Goal: Task Accomplishment & Management: Use online tool/utility

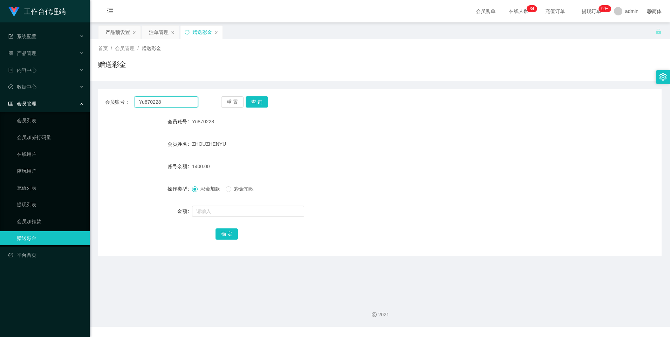
click at [167, 99] on input "Yu870228" at bounding box center [166, 101] width 63 height 11
paste input "Nora1900"
type input "Nora1900"
click at [256, 106] on button "查 询" at bounding box center [257, 101] width 22 height 11
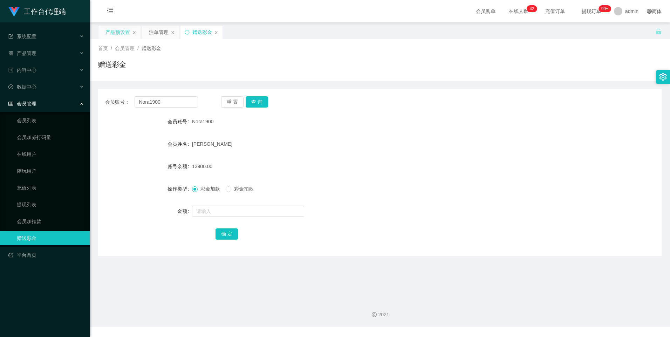
click at [113, 34] on div "产品预设置" at bounding box center [118, 32] width 25 height 13
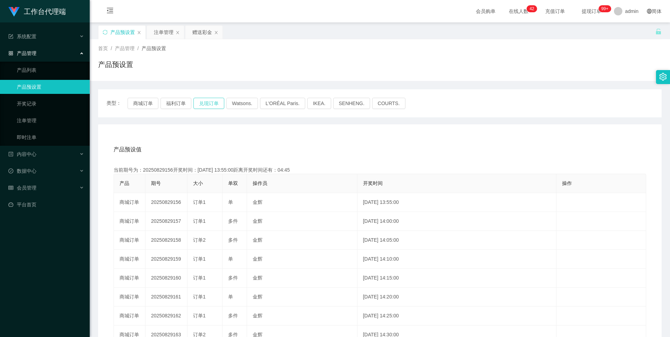
click at [209, 102] on button "兑现订单" at bounding box center [209, 103] width 31 height 11
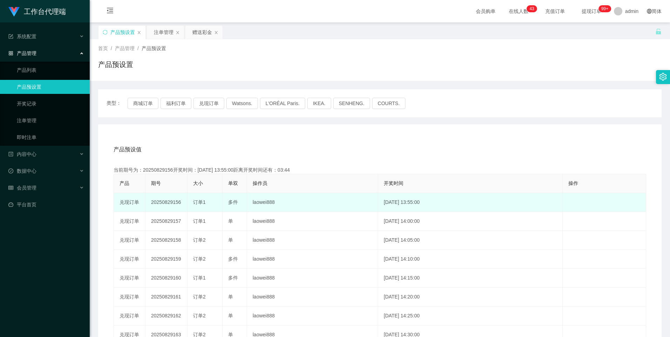
click at [164, 201] on td "20250829156" at bounding box center [166, 202] width 42 height 19
copy td "20250829156"
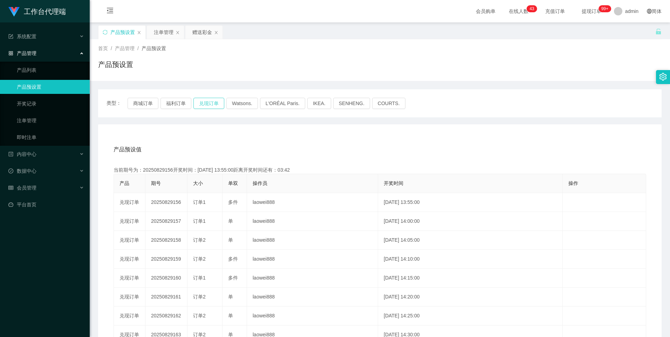
click at [210, 101] on button "兑现订单" at bounding box center [209, 103] width 31 height 11
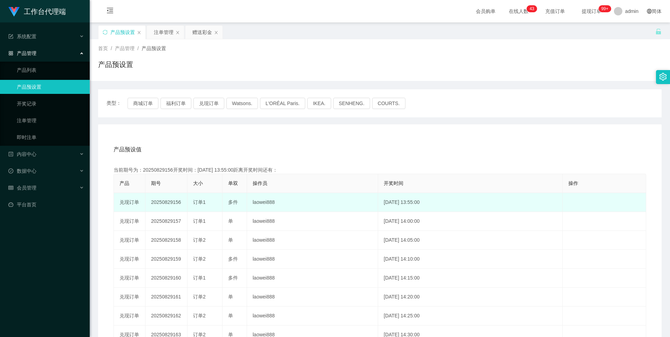
click at [169, 202] on td "20250829156" at bounding box center [166, 202] width 42 height 19
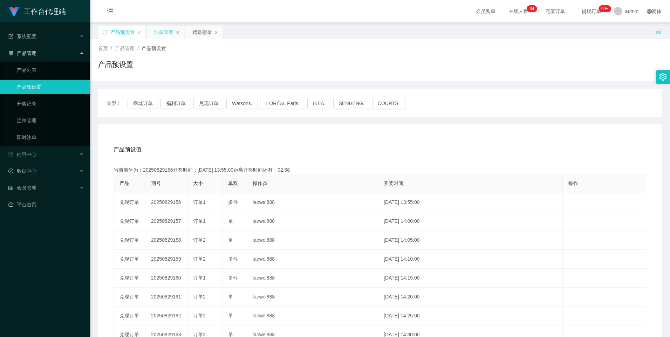
click at [158, 33] on div "注单管理" at bounding box center [164, 32] width 20 height 13
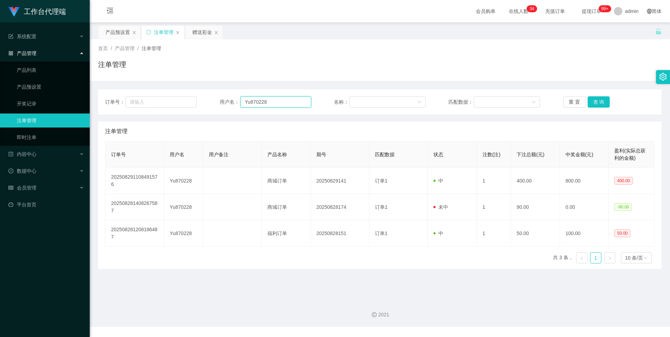
click at [288, 102] on input "Yu870228" at bounding box center [276, 101] width 71 height 11
paste input "Nora1900"
type input "Nora1900"
click at [594, 96] on div "订单号： 用户名： Nora1900 名称： 匹配数据： 重 置 查 询" at bounding box center [380, 101] width 564 height 25
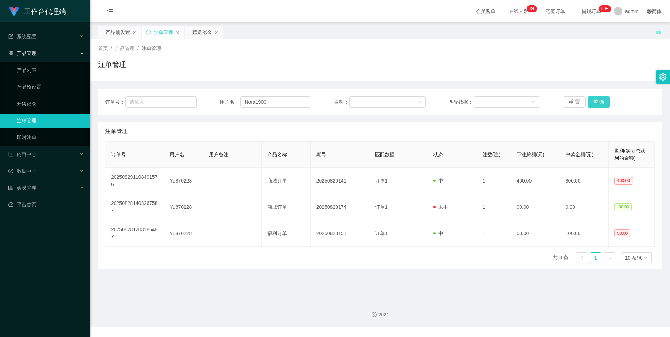
click at [594, 103] on button "查 询" at bounding box center [599, 101] width 22 height 11
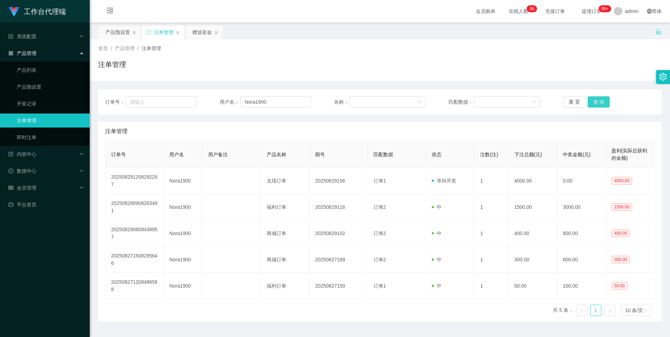
click at [594, 105] on button "查 询" at bounding box center [599, 101] width 22 height 11
click at [594, 105] on div "重 置 查 询" at bounding box center [609, 101] width 92 height 11
click at [594, 105] on button "查 询" at bounding box center [599, 101] width 22 height 11
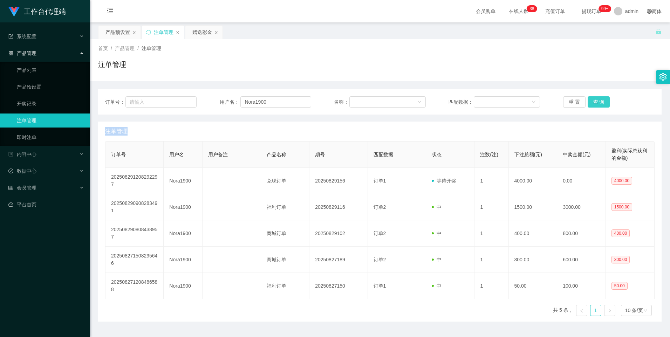
click at [594, 105] on button "查 询" at bounding box center [599, 101] width 22 height 11
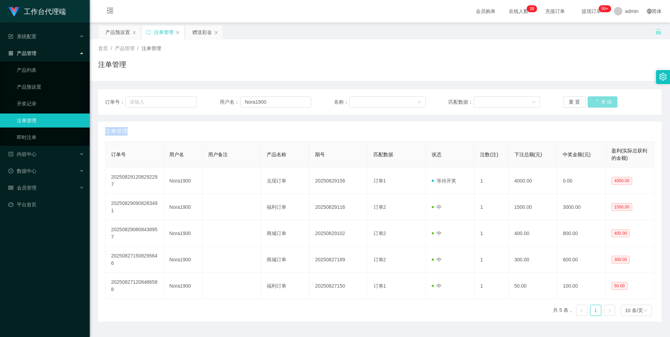
click at [594, 105] on button "查 询" at bounding box center [603, 101] width 30 height 11
click at [594, 105] on button "查 询" at bounding box center [599, 101] width 22 height 11
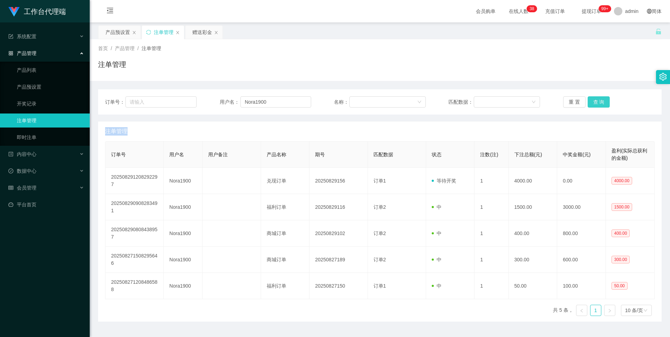
click at [594, 105] on button "查 询" at bounding box center [599, 101] width 22 height 11
click at [113, 26] on div "产品预设置" at bounding box center [118, 32] width 25 height 13
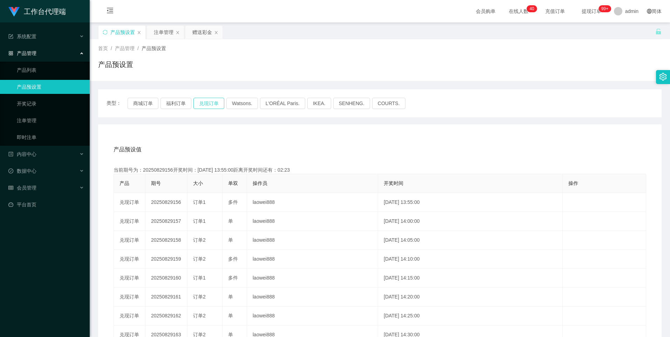
drag, startPoint x: 207, startPoint y: 99, endPoint x: 208, endPoint y: 105, distance: 6.0
click at [207, 99] on button "兑现订单" at bounding box center [209, 103] width 31 height 11
click at [161, 34] on div "注单管理" at bounding box center [164, 32] width 20 height 13
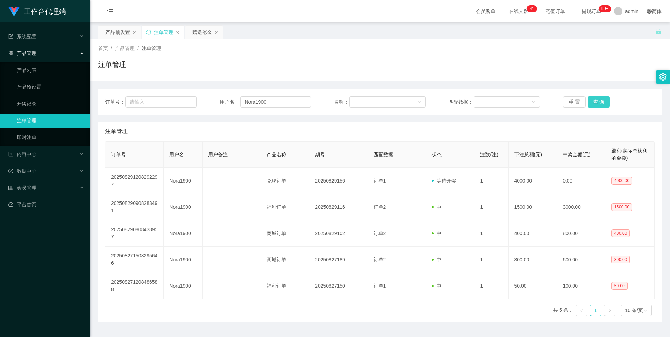
click at [597, 102] on button "查 询" at bounding box center [599, 101] width 22 height 11
click at [122, 25] on div "产品预设置" at bounding box center [119, 32] width 43 height 14
click at [115, 31] on div "产品预设置" at bounding box center [118, 32] width 25 height 13
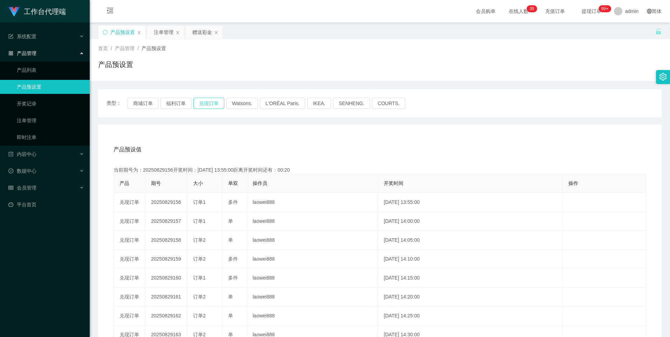
click at [204, 105] on button "兑现订单" at bounding box center [209, 103] width 31 height 11
click at [162, 33] on div "注单管理" at bounding box center [164, 32] width 20 height 13
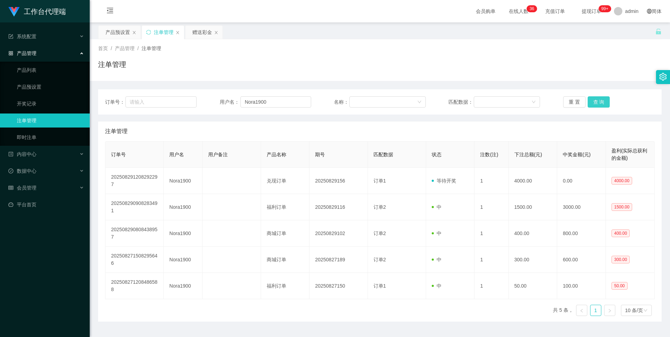
click at [599, 104] on button "查 询" at bounding box center [599, 101] width 22 height 11
click at [599, 101] on button "查 询" at bounding box center [599, 101] width 22 height 11
click at [199, 34] on div "赠送彩金" at bounding box center [202, 32] width 20 height 13
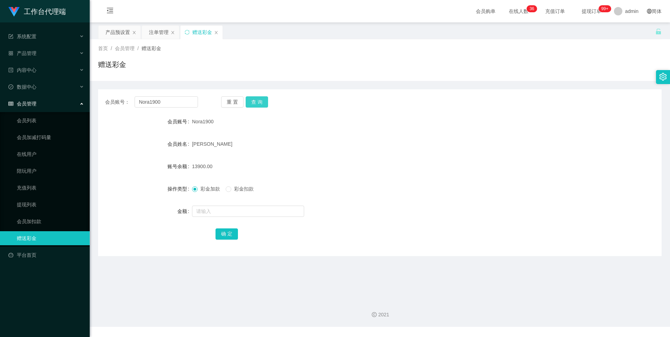
click at [261, 102] on button "查 询" at bounding box center [257, 101] width 22 height 11
click at [260, 104] on button "查 询" at bounding box center [257, 101] width 22 height 11
drag, startPoint x: 161, startPoint y: 32, endPoint x: 164, endPoint y: 44, distance: 12.4
click at [161, 32] on div "注单管理" at bounding box center [159, 32] width 20 height 13
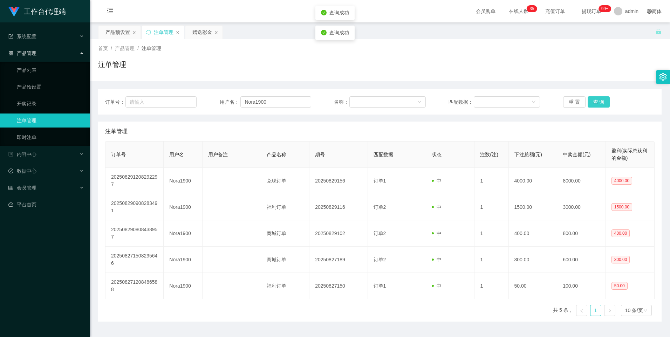
click at [599, 103] on button "查 询" at bounding box center [599, 101] width 22 height 11
click at [599, 103] on div "重 置 查 询" at bounding box center [609, 101] width 92 height 11
click at [599, 103] on button "查 询" at bounding box center [599, 101] width 22 height 11
click at [597, 100] on button "查 询" at bounding box center [599, 101] width 22 height 11
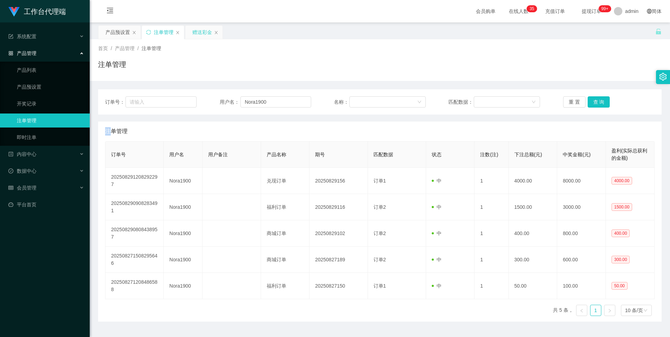
click at [201, 32] on div "赠送彩金" at bounding box center [202, 32] width 20 height 13
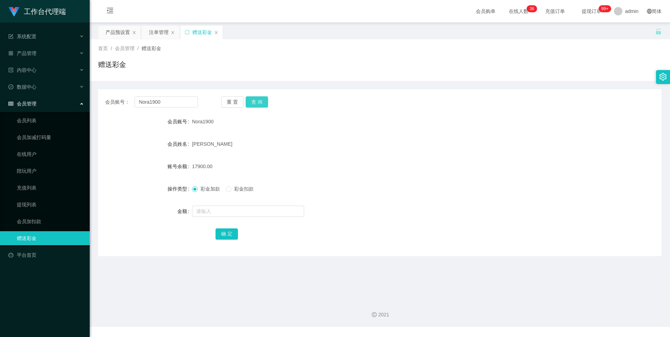
click at [261, 101] on button "查 询" at bounding box center [257, 101] width 22 height 11
